Goal: Find specific fact: Find specific fact

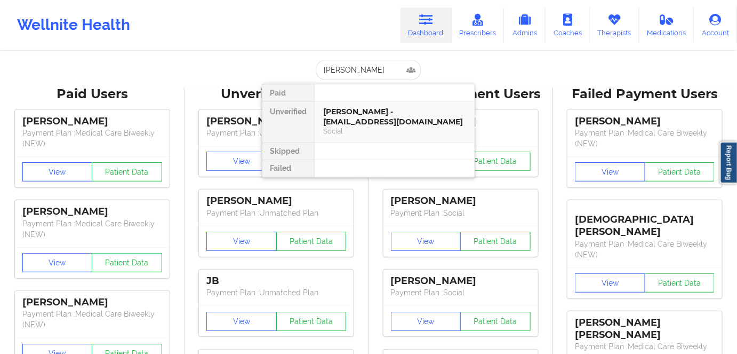
click at [385, 126] on div "Social" at bounding box center [394, 130] width 143 height 9
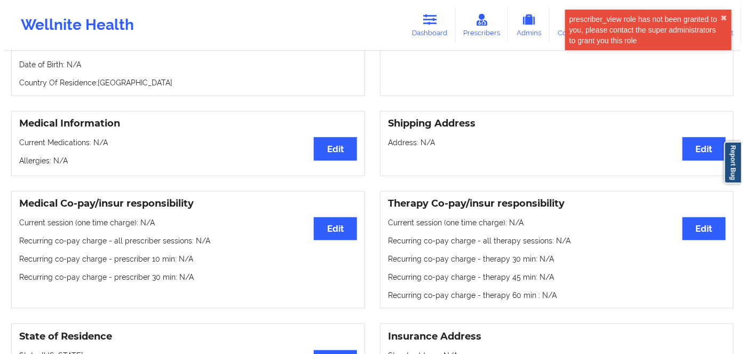
scroll to position [48, 0]
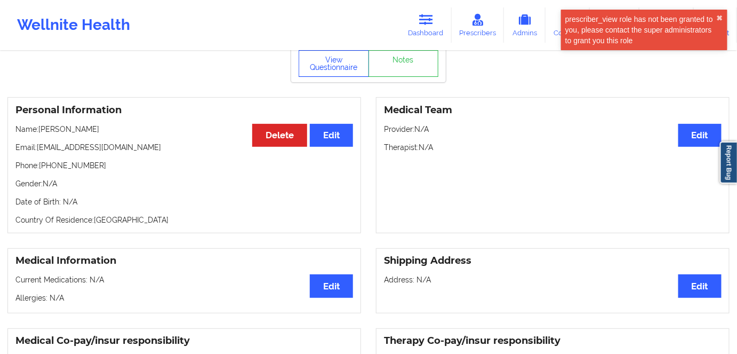
click at [317, 73] on button "View Questionnaire" at bounding box center [334, 63] width 70 height 27
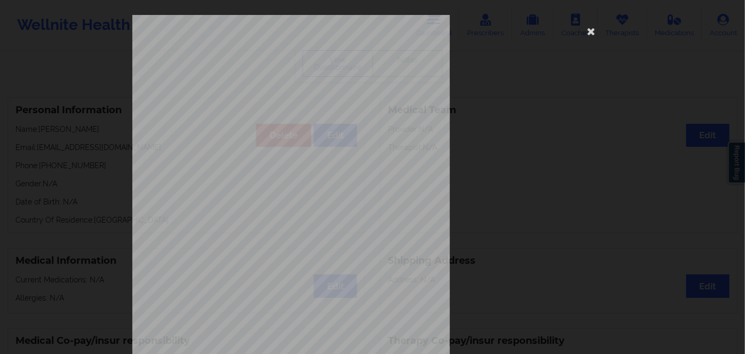
scroll to position [155, 0]
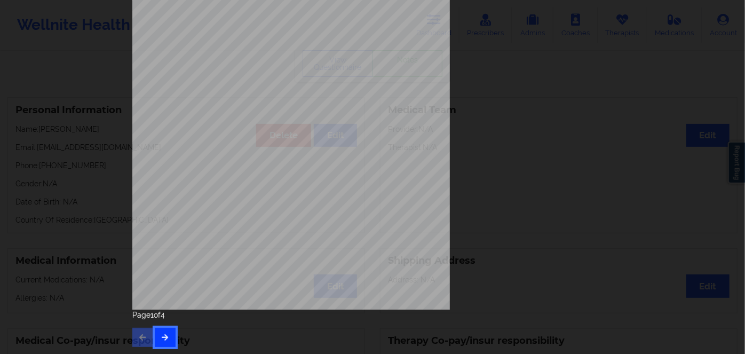
click at [157, 328] on button "button" at bounding box center [165, 337] width 21 height 19
click at [169, 332] on button "button" at bounding box center [165, 337] width 21 height 19
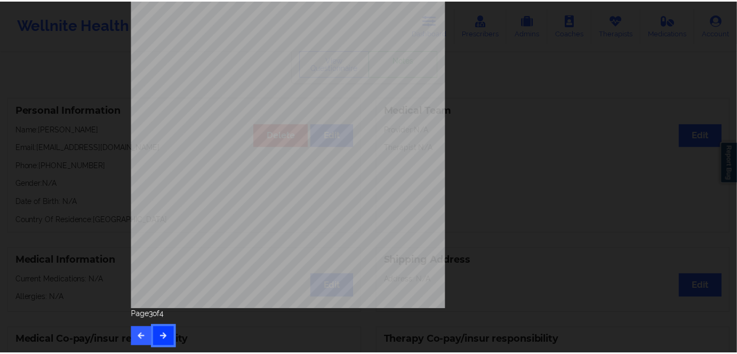
scroll to position [0, 0]
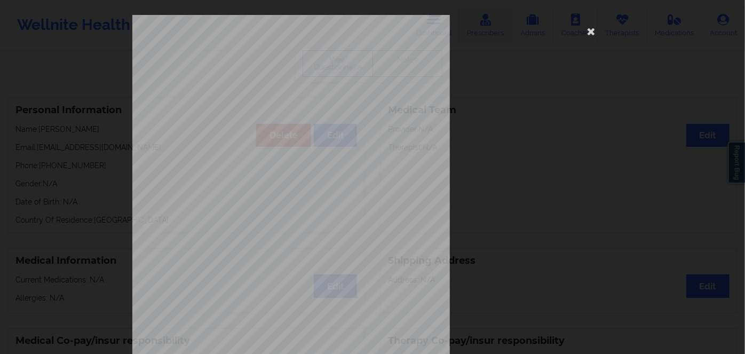
click at [592, 31] on icon at bounding box center [591, 30] width 17 height 17
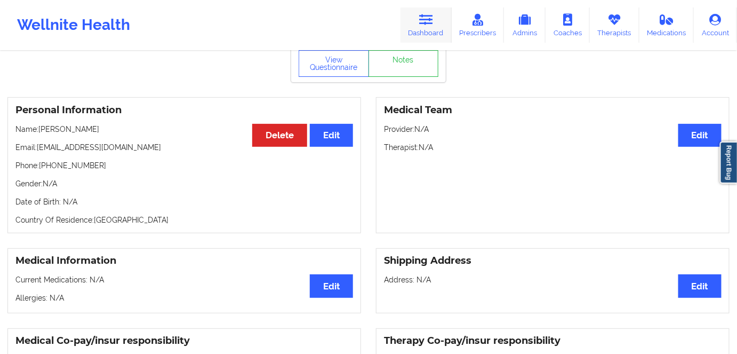
click at [432, 21] on icon at bounding box center [426, 20] width 14 height 12
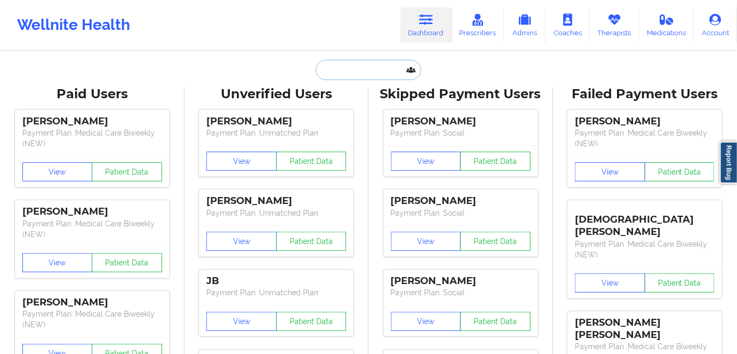
click at [368, 74] on input "text" at bounding box center [369, 70] width 106 height 20
paste input "Keira Wild"
type input "Keira Wild"
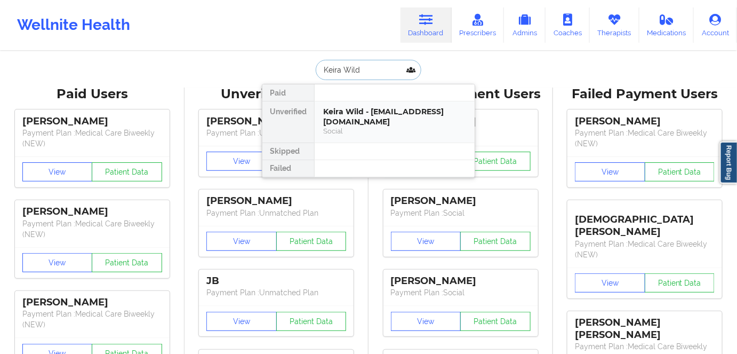
click at [395, 126] on div "Social" at bounding box center [394, 130] width 143 height 9
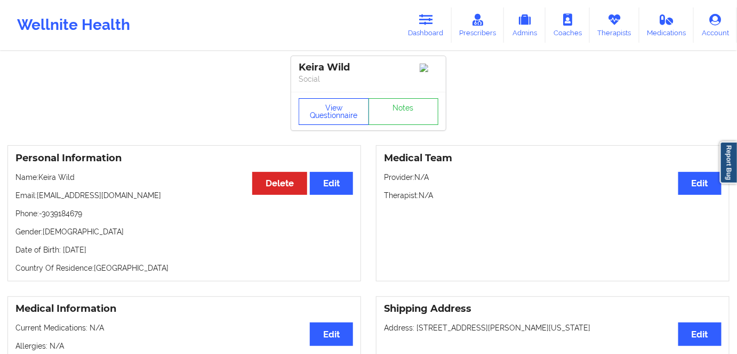
click at [329, 114] on button "View Questionnaire" at bounding box center [334, 111] width 70 height 27
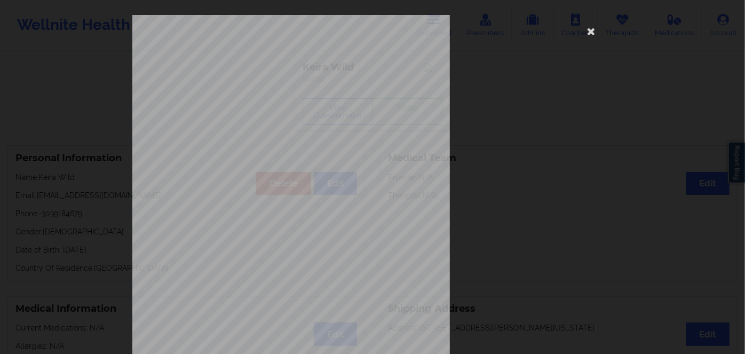
scroll to position [155, 0]
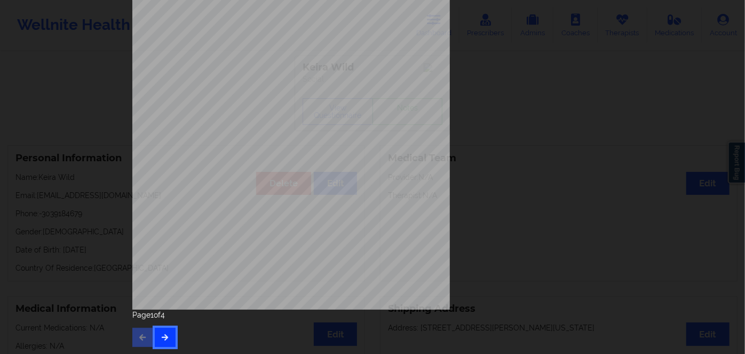
click at [165, 339] on icon "button" at bounding box center [165, 336] width 9 height 6
click at [166, 337] on icon "button" at bounding box center [165, 336] width 9 height 6
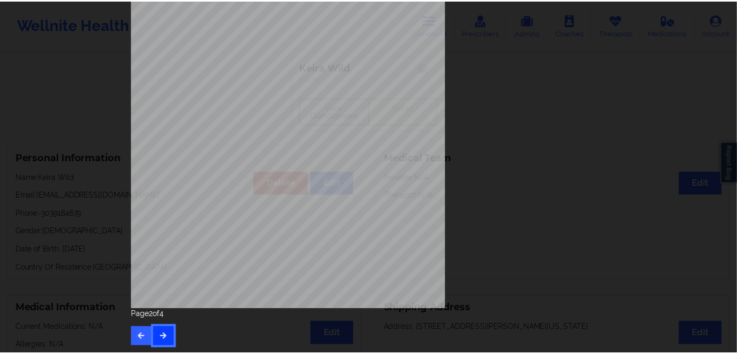
scroll to position [0, 0]
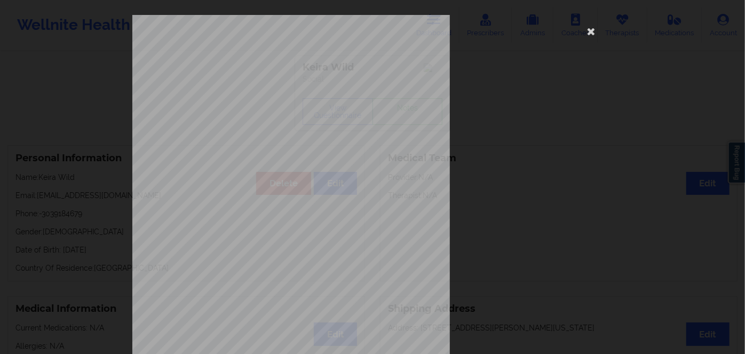
click at [265, 80] on span "J9S007A22904" at bounding box center [259, 82] width 33 height 5
copy span "J9S007A22904"
click at [588, 29] on icon at bounding box center [591, 30] width 17 height 17
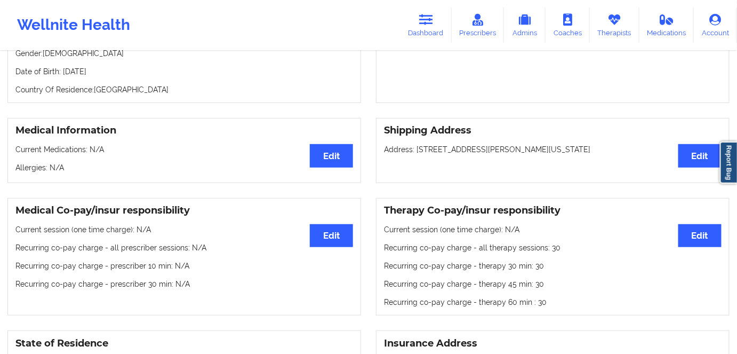
scroll to position [145, 0]
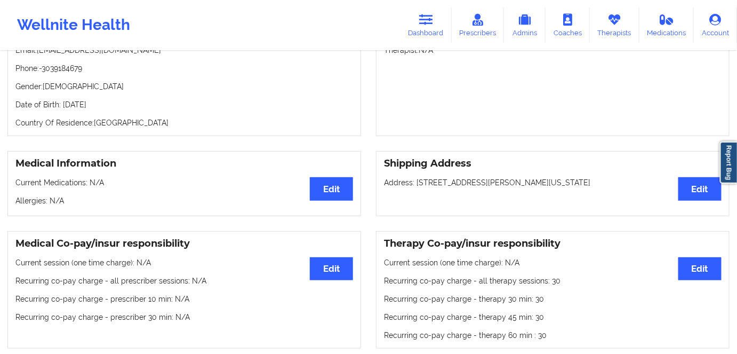
click at [131, 110] on p "Date of Birth: [DEMOGRAPHIC_DATA]" at bounding box center [184, 104] width 338 height 11
copy p "2005"
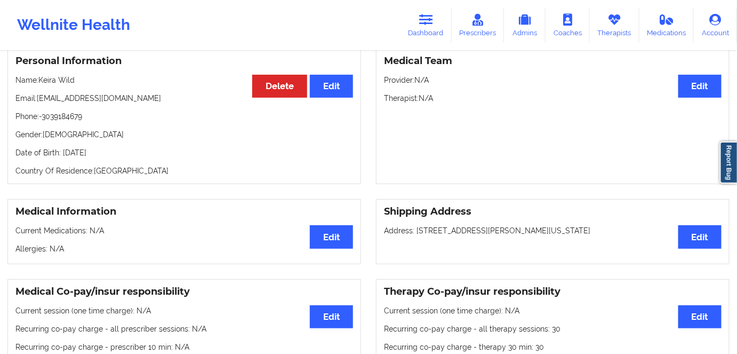
scroll to position [97, 0]
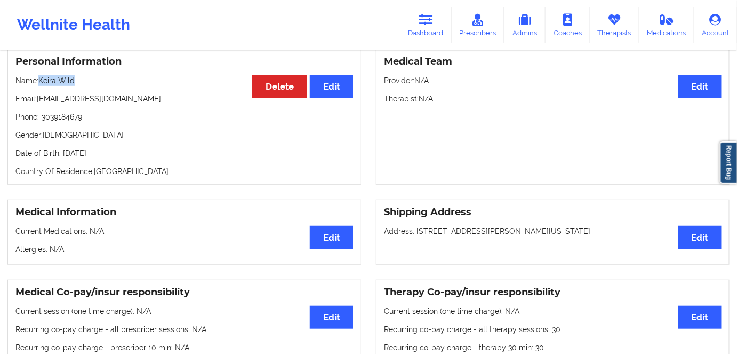
drag, startPoint x: 81, startPoint y: 83, endPoint x: 41, endPoint y: 83, distance: 39.5
click at [41, 83] on p "Name: [PERSON_NAME]" at bounding box center [184, 80] width 338 height 11
copy p "Keira Wild"
